Goal: Complete application form: Complete application form

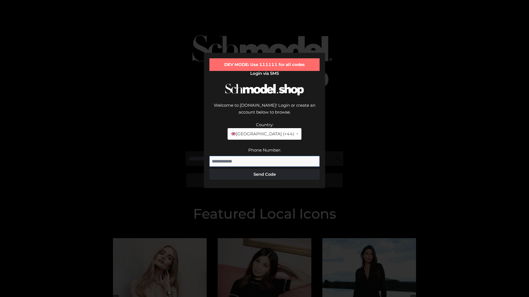
click at [264, 156] on input "Phone Number:" at bounding box center [264, 161] width 110 height 11
type input "**********"
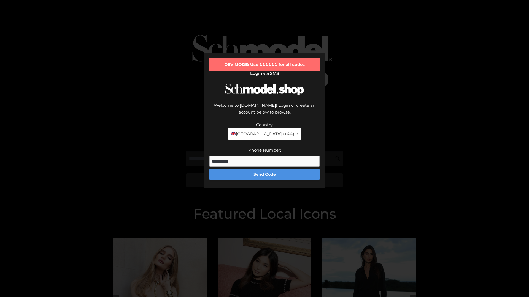
click at [264, 169] on button "Send Code" at bounding box center [264, 174] width 110 height 11
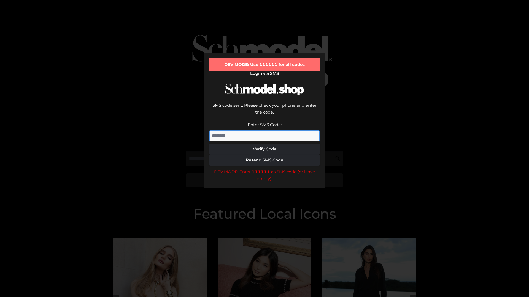
click at [264, 131] on input "Enter SMS Code:" at bounding box center [264, 136] width 110 height 11
type input "******"
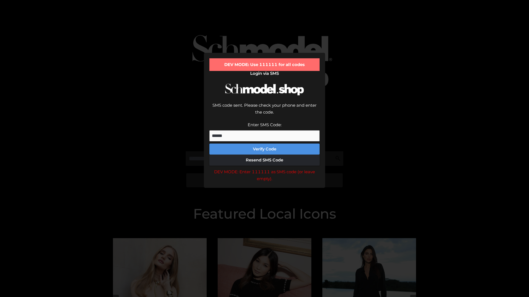
click at [264, 144] on button "Verify Code" at bounding box center [264, 149] width 110 height 11
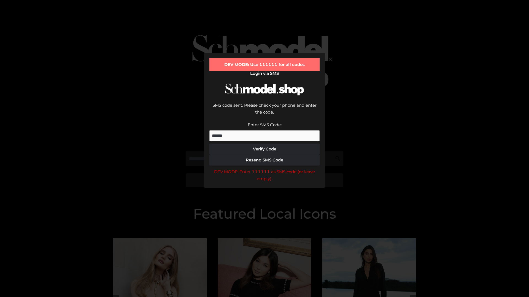
click at [264, 169] on div "DEV MODE: Enter 111111 as SMS code (or leave empty)." at bounding box center [264, 176] width 110 height 14
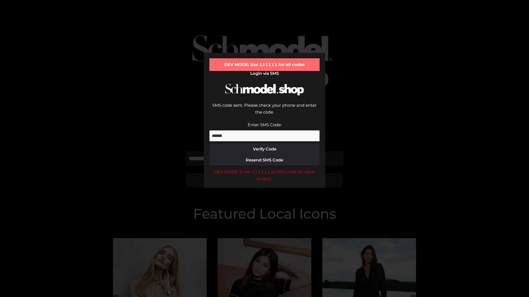
click at [264, 169] on div "DEV MODE: Enter 111111 as SMS code (or leave empty)." at bounding box center [264, 176] width 110 height 14
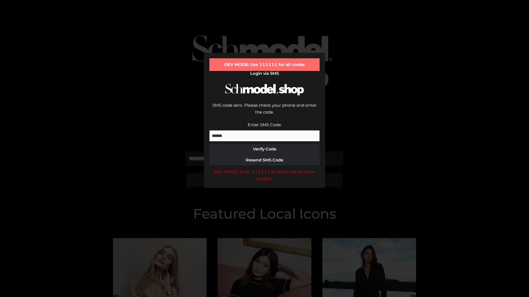
click at [264, 169] on div "DEV MODE: Enter 111111 as SMS code (or leave empty)." at bounding box center [264, 176] width 110 height 14
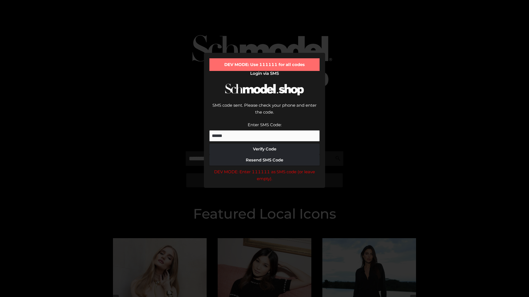
click at [264, 169] on div "DEV MODE: Enter 111111 as SMS code (or leave empty)." at bounding box center [264, 176] width 110 height 14
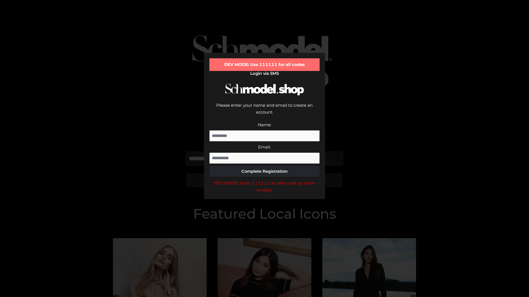
click at [264, 180] on div "DEV MODE: Enter 111111 as SMS code (or leave empty)." at bounding box center [264, 187] width 110 height 14
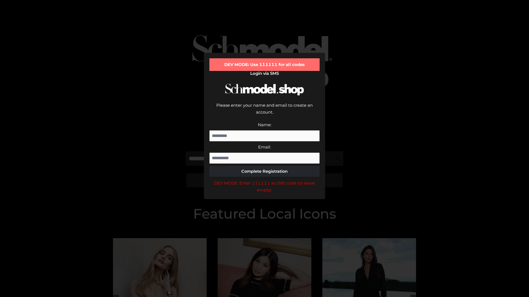
click at [264, 180] on div "DEV MODE: Enter 111111 as SMS code (or leave empty)." at bounding box center [264, 187] width 110 height 14
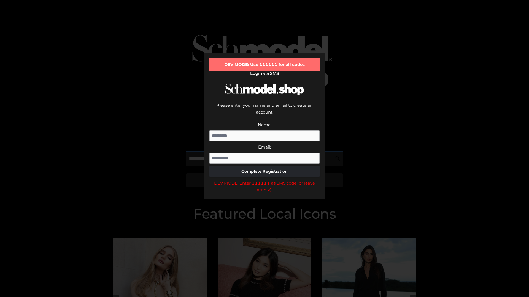
scroll to position [0, 28]
click at [264, 180] on div "DEV MODE: Enter 111111 as SMS code (or leave empty)." at bounding box center [264, 187] width 110 height 14
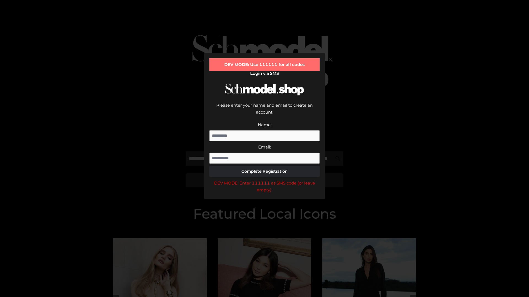
click at [264, 180] on div "DEV MODE: Enter 111111 as SMS code (or leave empty)." at bounding box center [264, 187] width 110 height 14
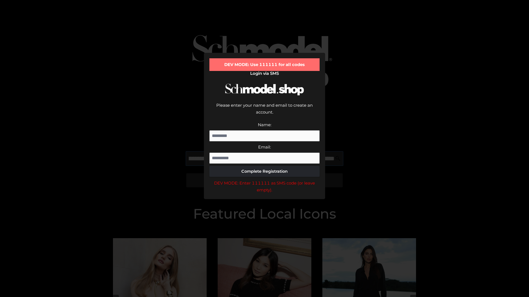
scroll to position [0, 60]
click at [264, 180] on div "DEV MODE: Enter 111111 as SMS code (or leave empty)." at bounding box center [264, 187] width 110 height 14
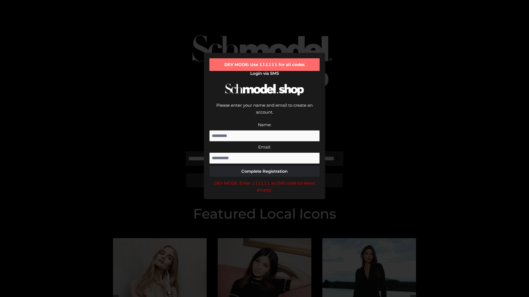
click at [264, 180] on div "DEV MODE: Enter 111111 as SMS code (or leave empty)." at bounding box center [264, 187] width 110 height 14
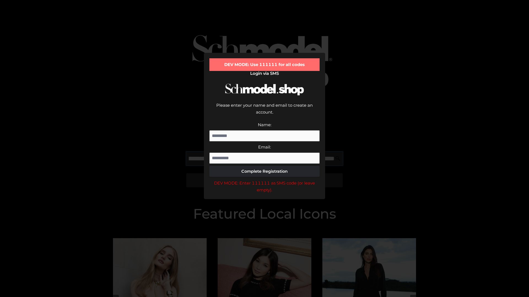
scroll to position [0, 93]
click at [264, 180] on div "DEV MODE: Enter 111111 as SMS code (or leave empty)." at bounding box center [264, 187] width 110 height 14
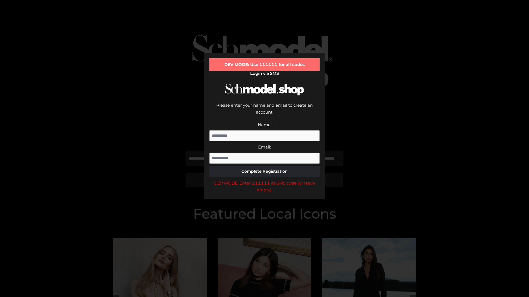
click at [264, 180] on div "DEV MODE: Enter 111111 as SMS code (or leave empty)." at bounding box center [264, 187] width 110 height 14
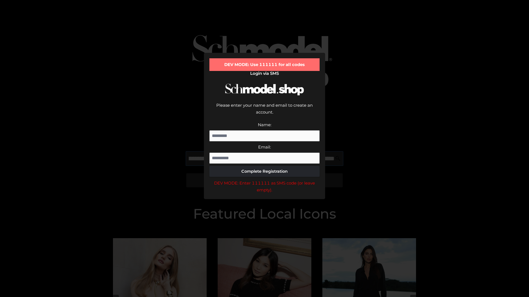
scroll to position [0, 128]
click at [264, 180] on div "DEV MODE: Enter 111111 as SMS code (or leave empty)." at bounding box center [264, 187] width 110 height 14
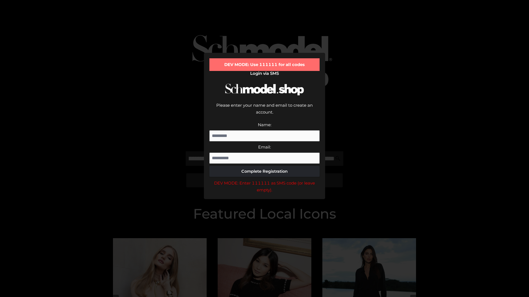
click at [264, 180] on div "DEV MODE: Enter 111111 as SMS code (or leave empty)." at bounding box center [264, 187] width 110 height 14
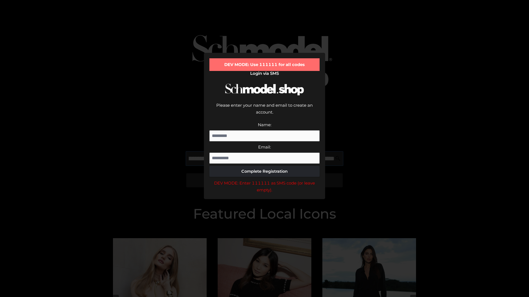
scroll to position [0, 160]
click at [264, 180] on div "DEV MODE: Enter 111111 as SMS code (or leave empty)." at bounding box center [264, 187] width 110 height 14
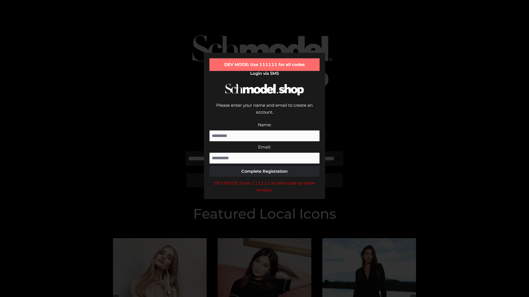
click at [264, 180] on div "DEV MODE: Enter 111111 as SMS code (or leave empty)." at bounding box center [264, 187] width 110 height 14
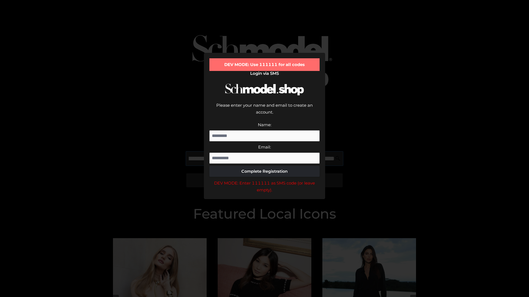
scroll to position [0, 193]
click at [264, 180] on div "DEV MODE: Enter 111111 as SMS code (or leave empty)." at bounding box center [264, 187] width 110 height 14
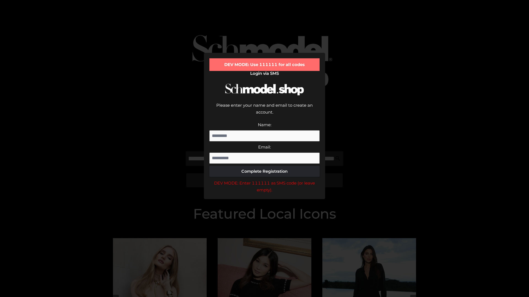
click at [264, 180] on div "DEV MODE: Enter 111111 as SMS code (or leave empty)." at bounding box center [264, 187] width 110 height 14
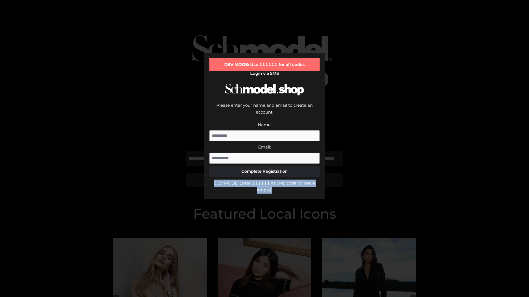
scroll to position [0, 0]
type input "**********"
